Goal: Task Accomplishment & Management: Manage account settings

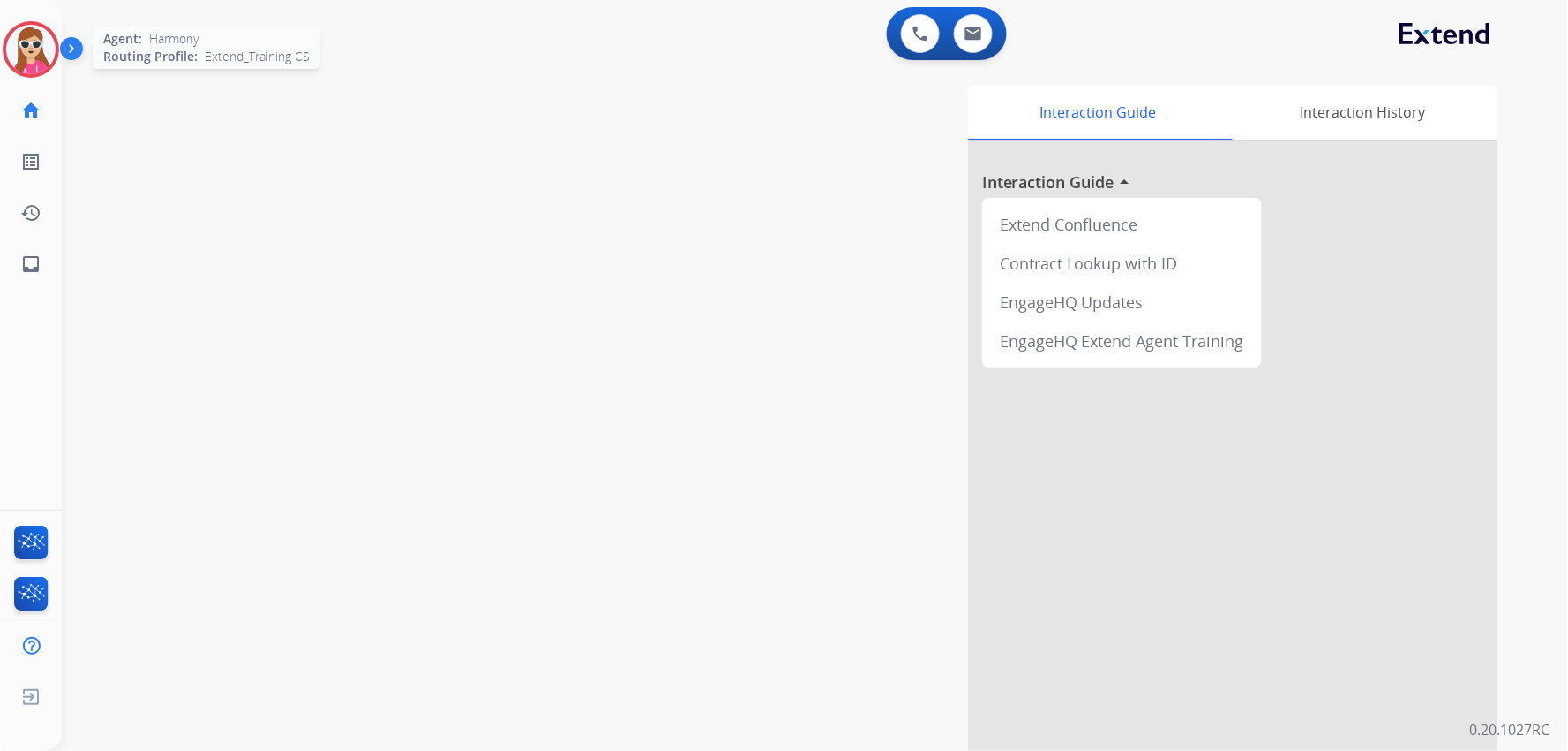
click at [33, 69] on img at bounding box center [30, 49] width 49 height 49
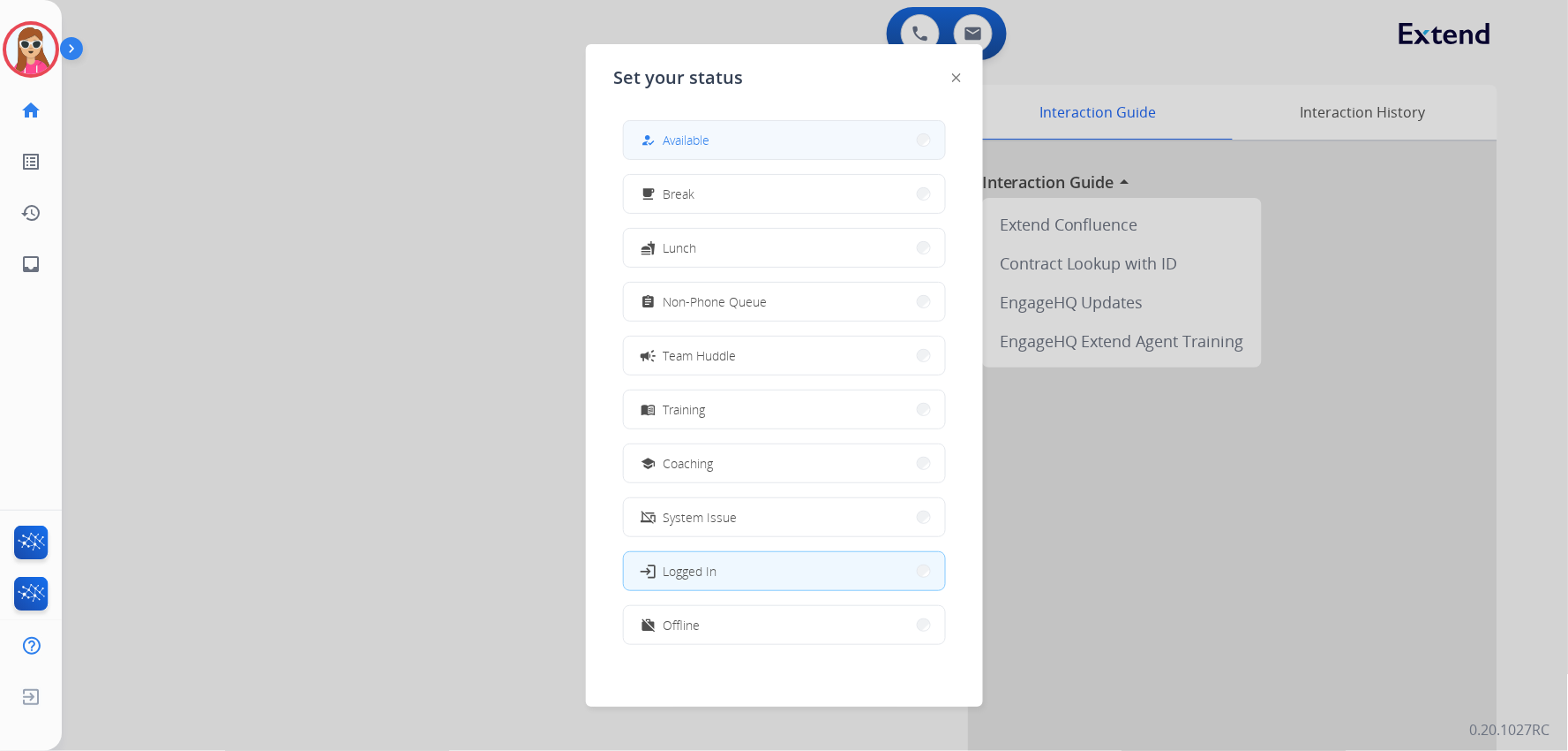
click at [830, 127] on button "how_to_reg Available" at bounding box center [784, 139] width 321 height 38
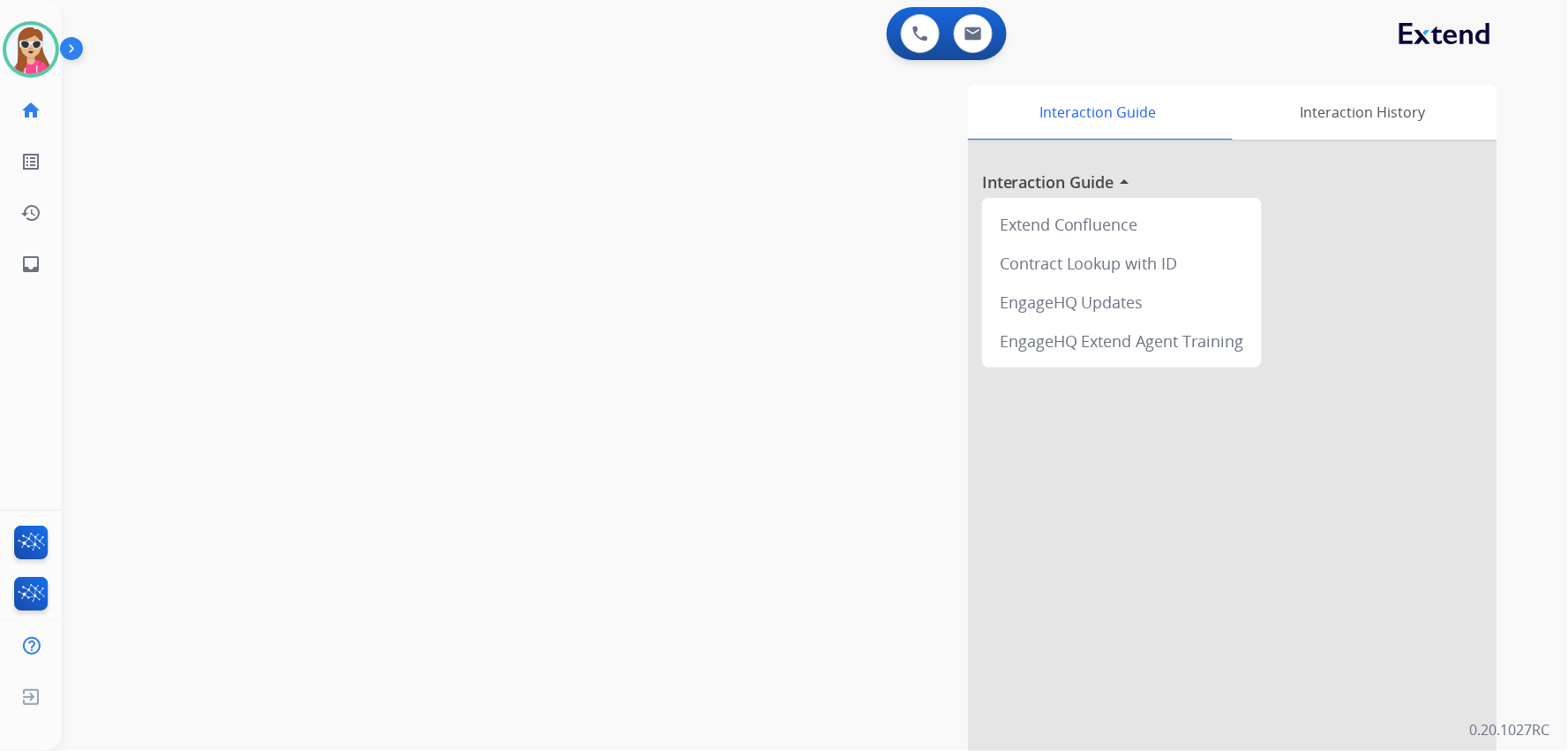
drag, startPoint x: 1062, startPoint y: 516, endPoint x: 1069, endPoint y: 525, distance: 11.4
click at [1064, 516] on div at bounding box center [1232, 470] width 529 height 659
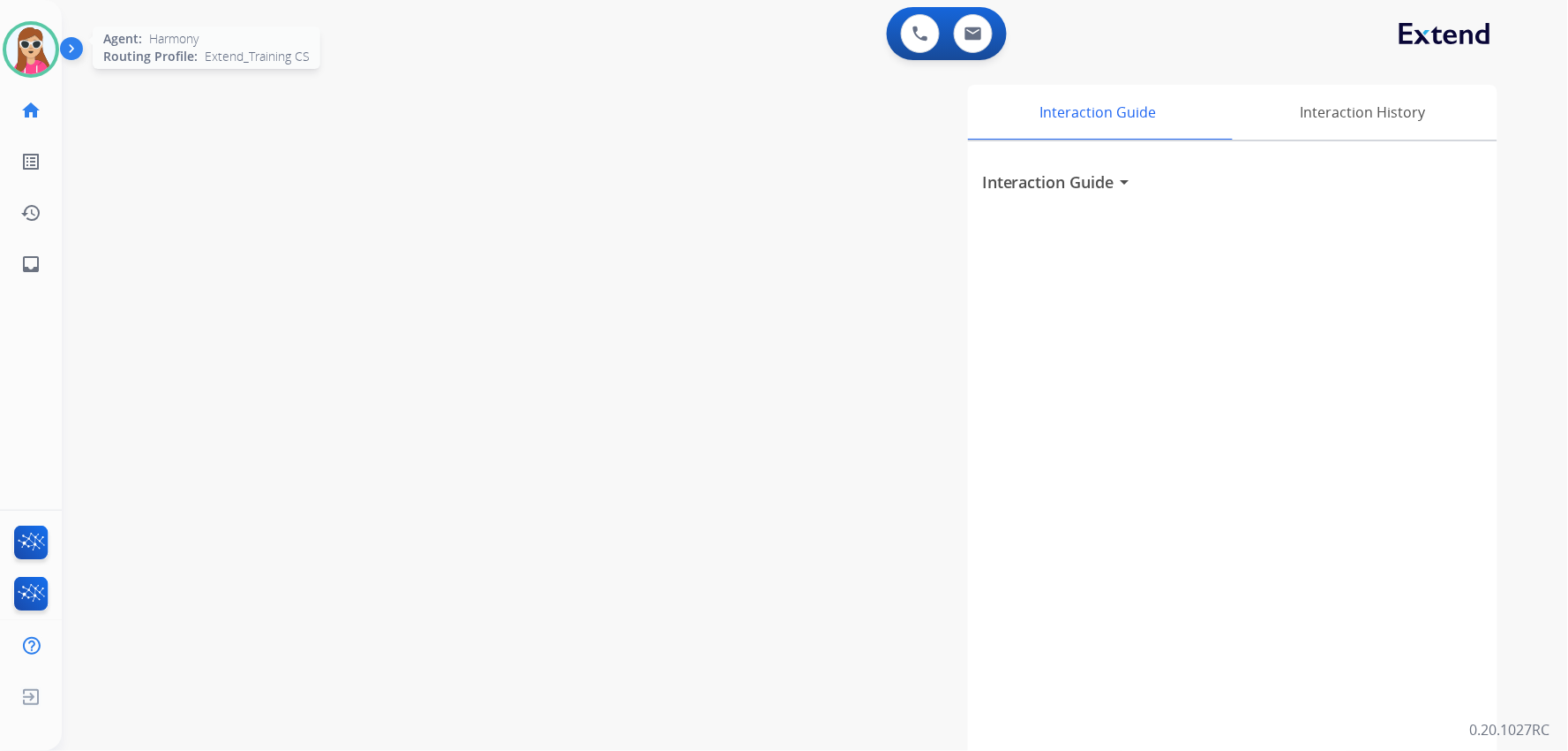
click at [45, 50] on img at bounding box center [30, 49] width 49 height 49
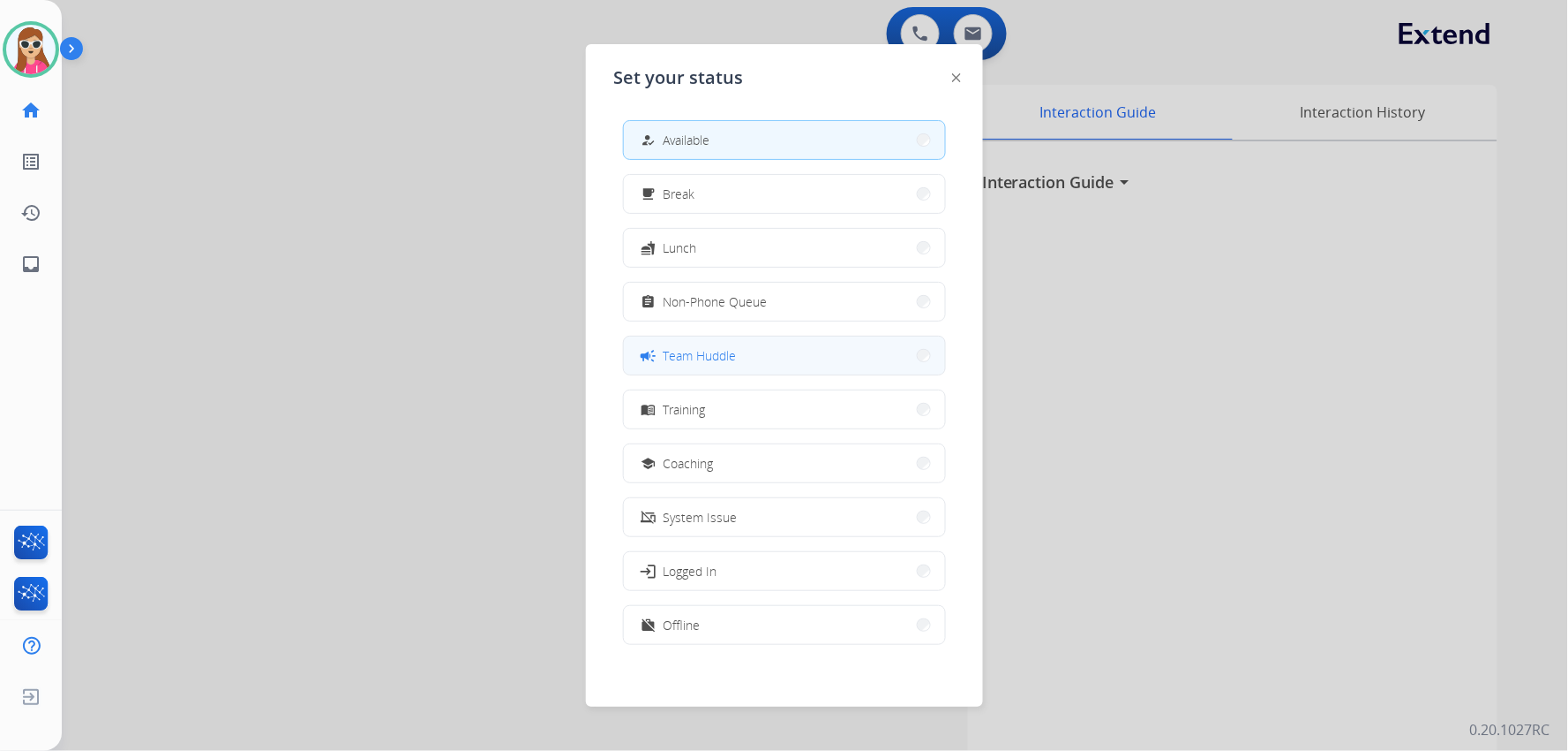
click at [736, 371] on button "campaign Team Huddle" at bounding box center [784, 355] width 321 height 38
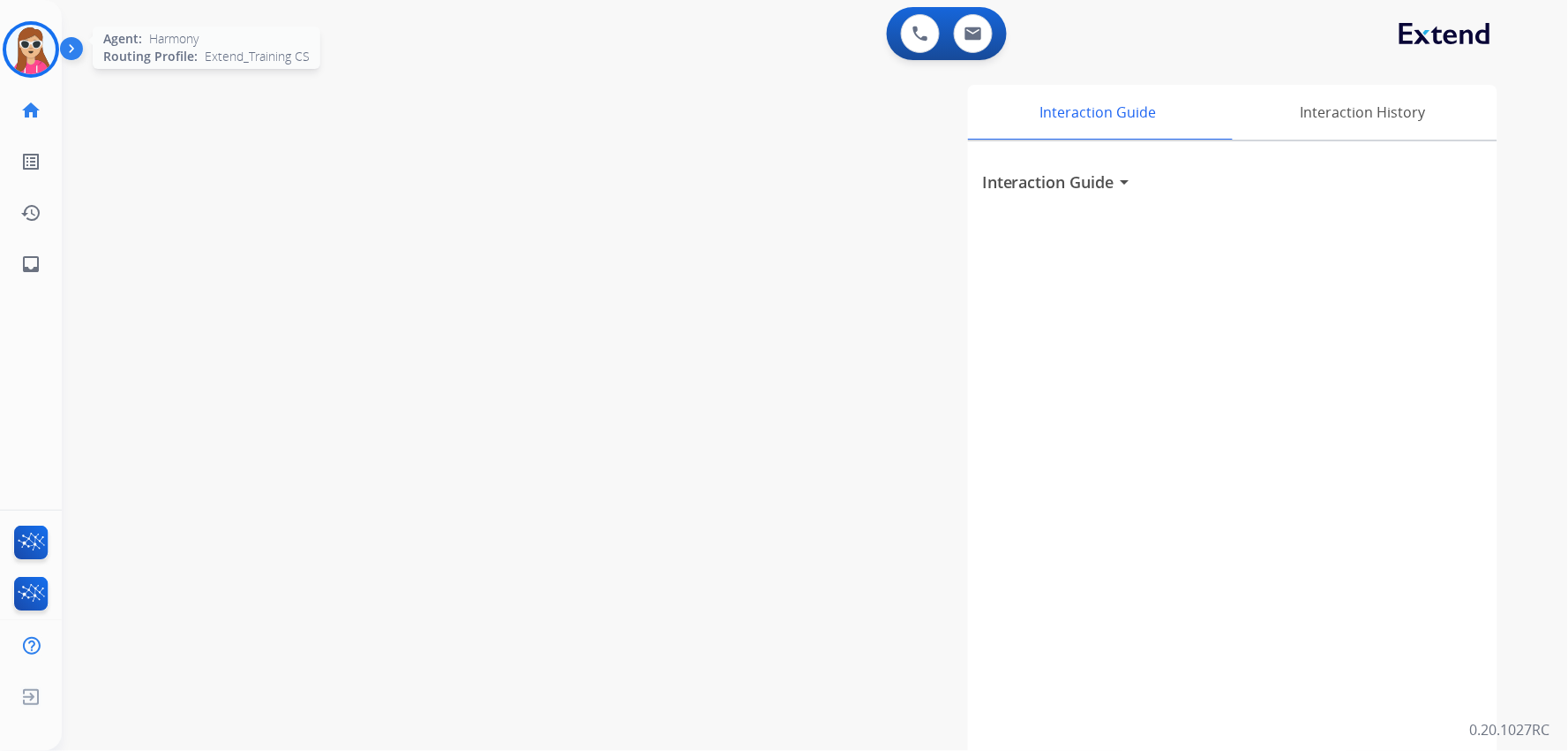
click at [36, 34] on img at bounding box center [30, 49] width 49 height 49
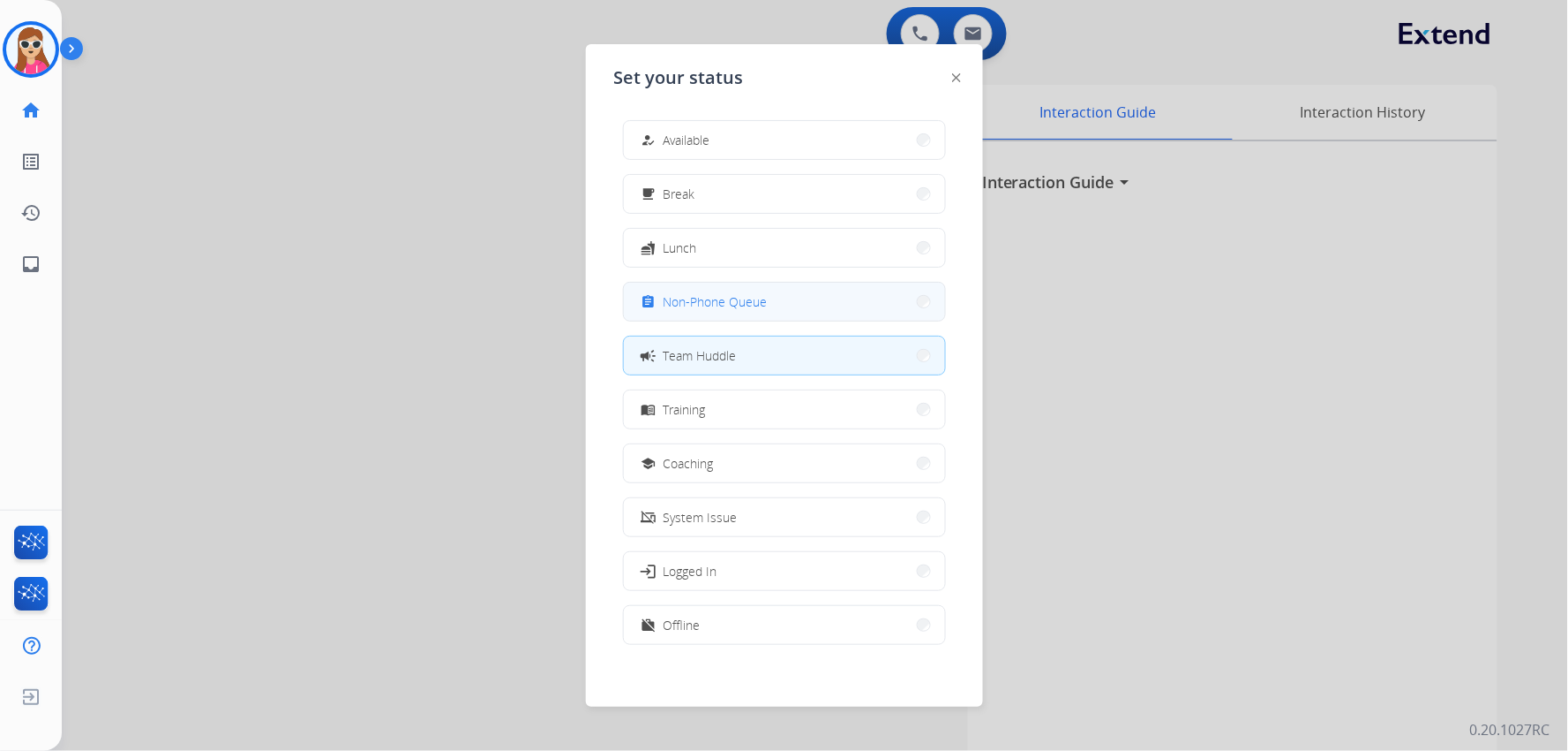
click at [771, 286] on button "assignment Non-Phone Queue" at bounding box center [784, 301] width 321 height 38
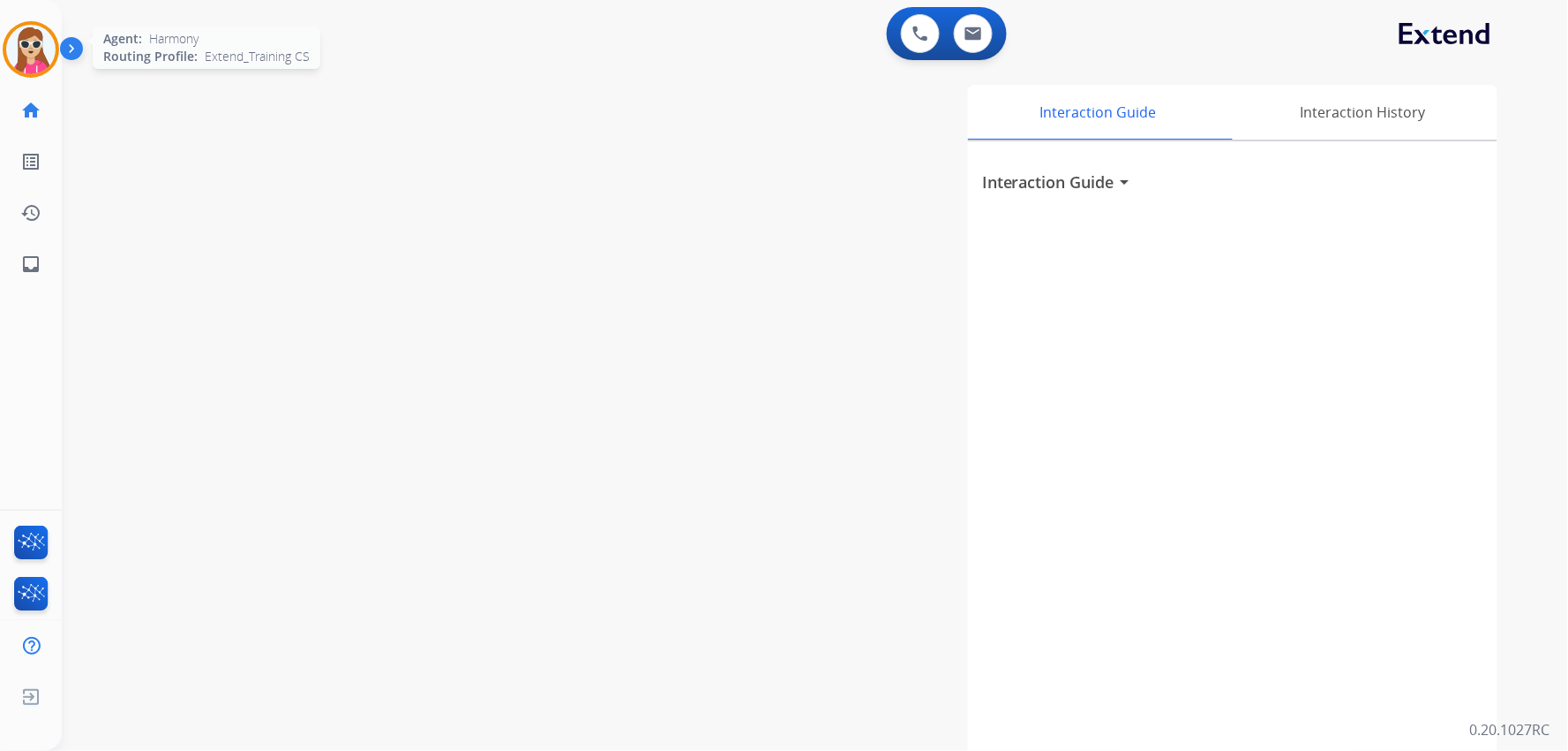
click at [20, 47] on img at bounding box center [30, 49] width 49 height 49
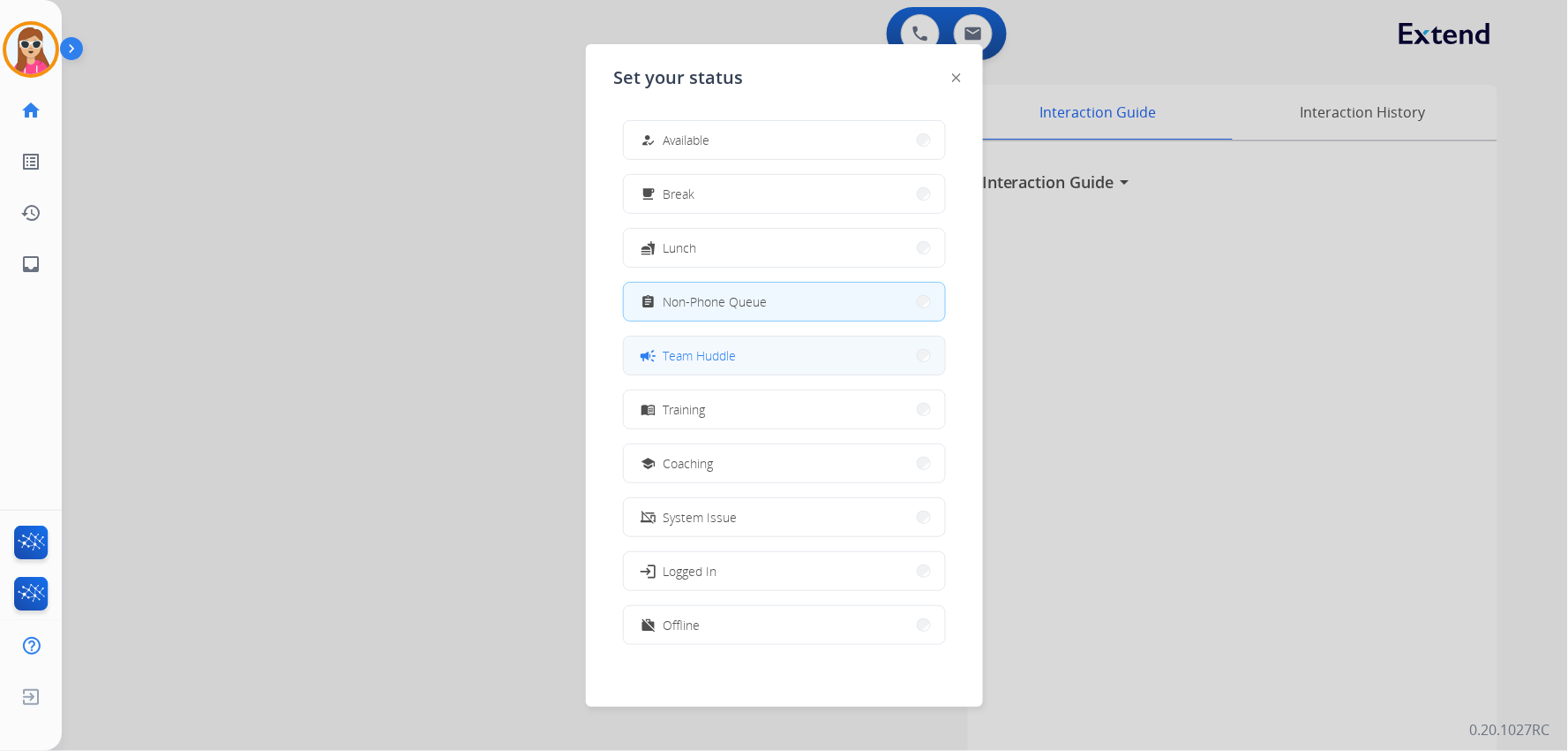
click at [706, 366] on button "campaign Team Huddle" at bounding box center [784, 355] width 321 height 38
